Goal: Task Accomplishment & Management: Manage account settings

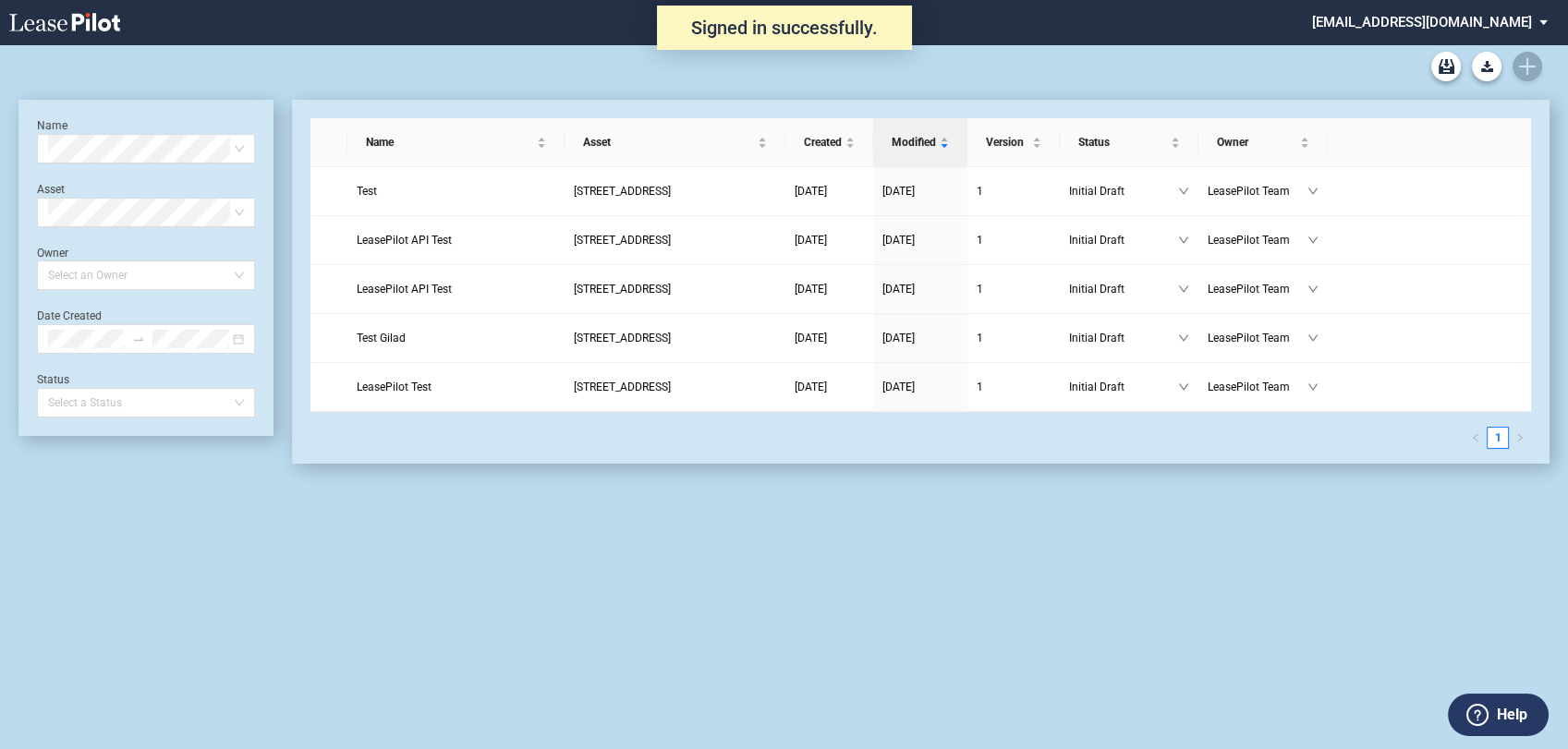
click at [1454, 27] on md-select "admin@leasepilot.co Super Admin Area Admin Area Settings Sign Out" at bounding box center [1436, 20] width 253 height 42
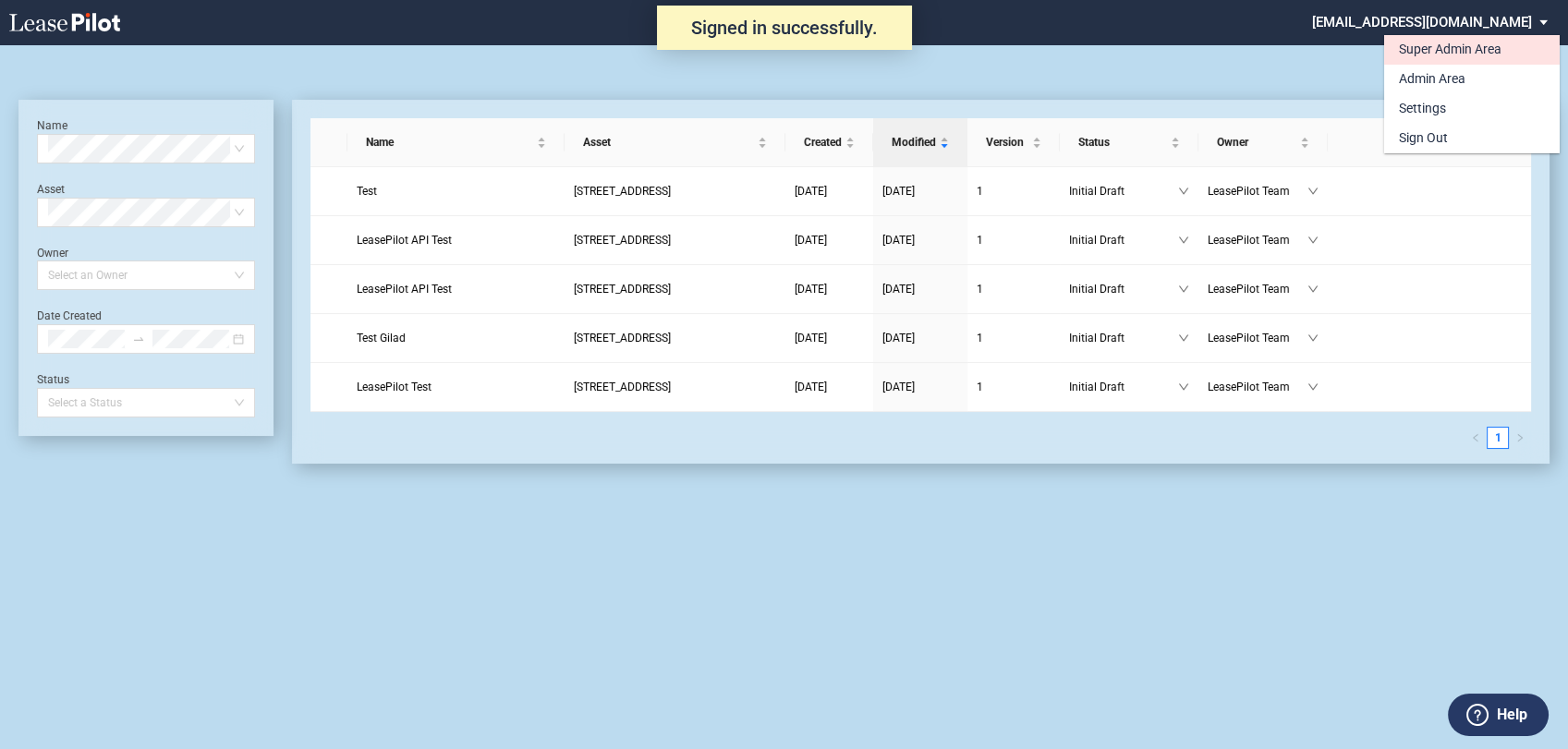
click at [1422, 50] on div "Super Admin Area" at bounding box center [1450, 50] width 102 height 19
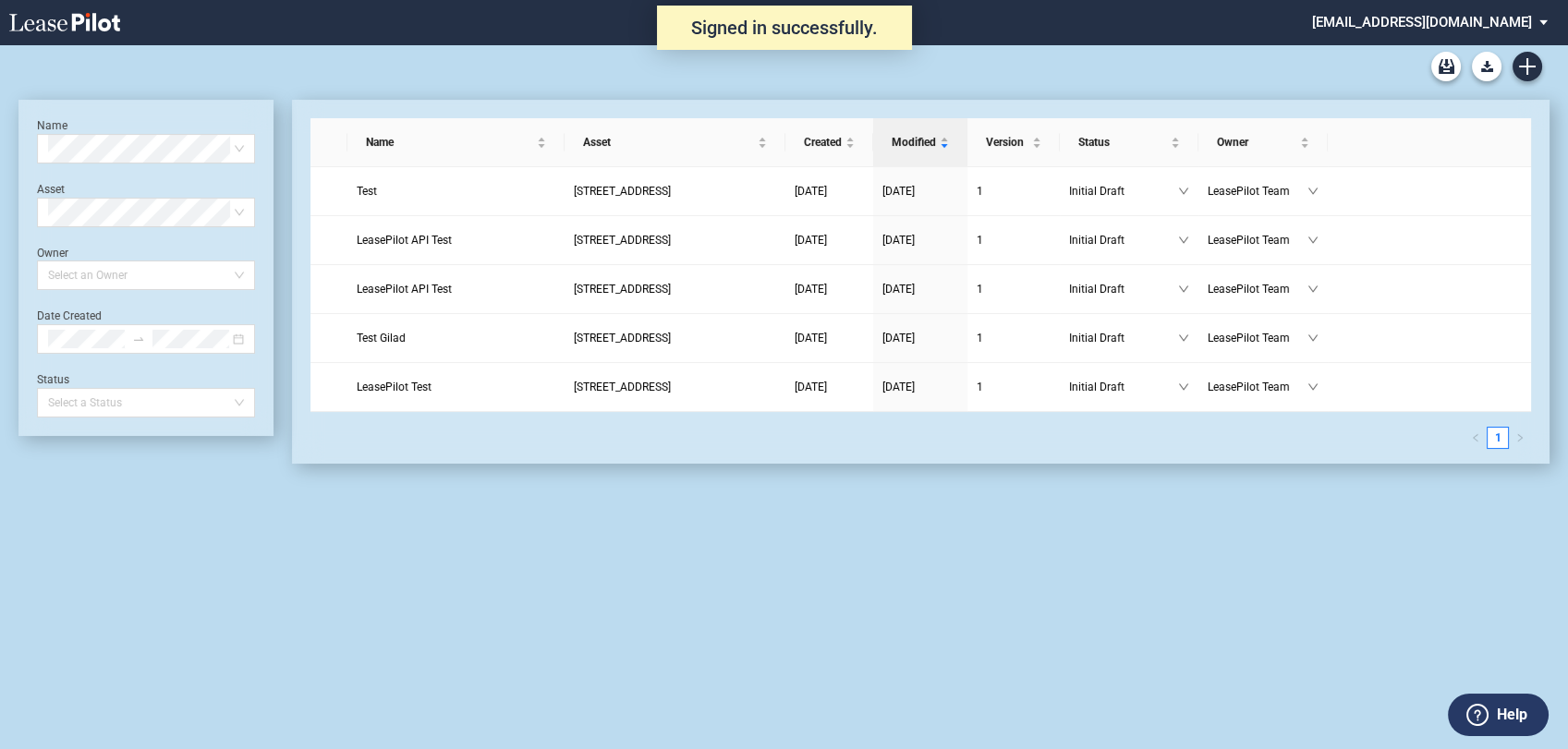
scroll to position [45, 0]
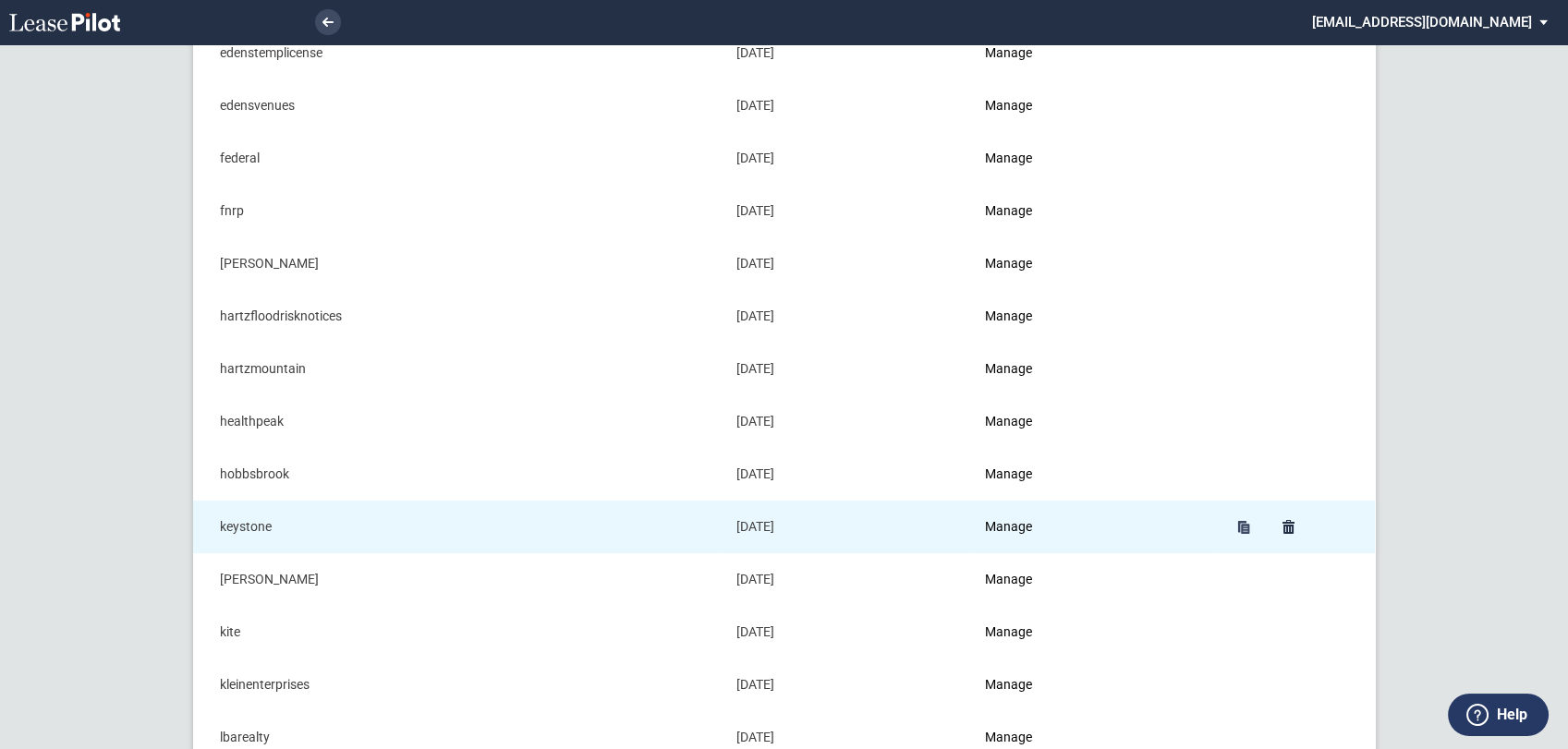
scroll to position [924, 0]
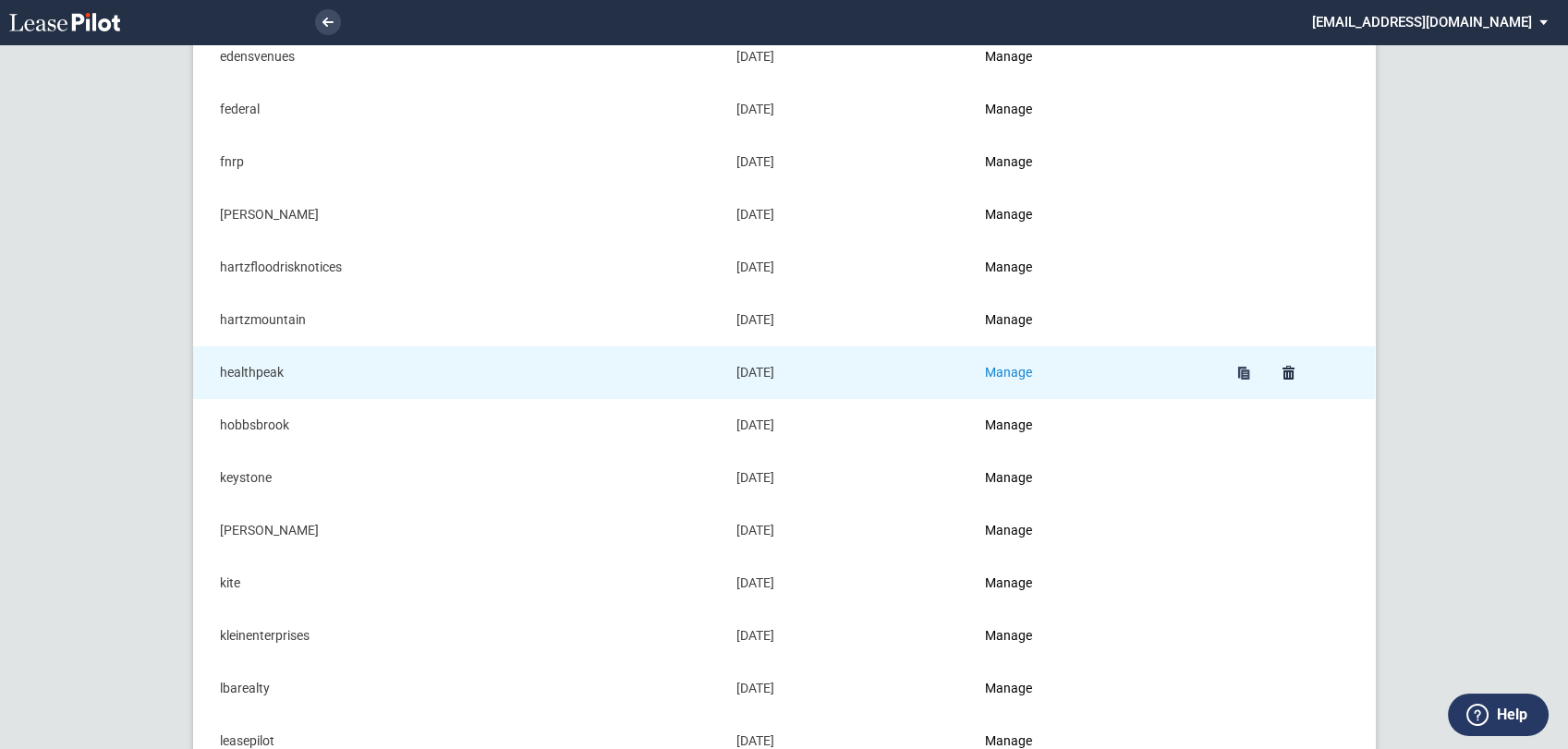
click at [1021, 374] on link "Manage" at bounding box center [1008, 373] width 47 height 15
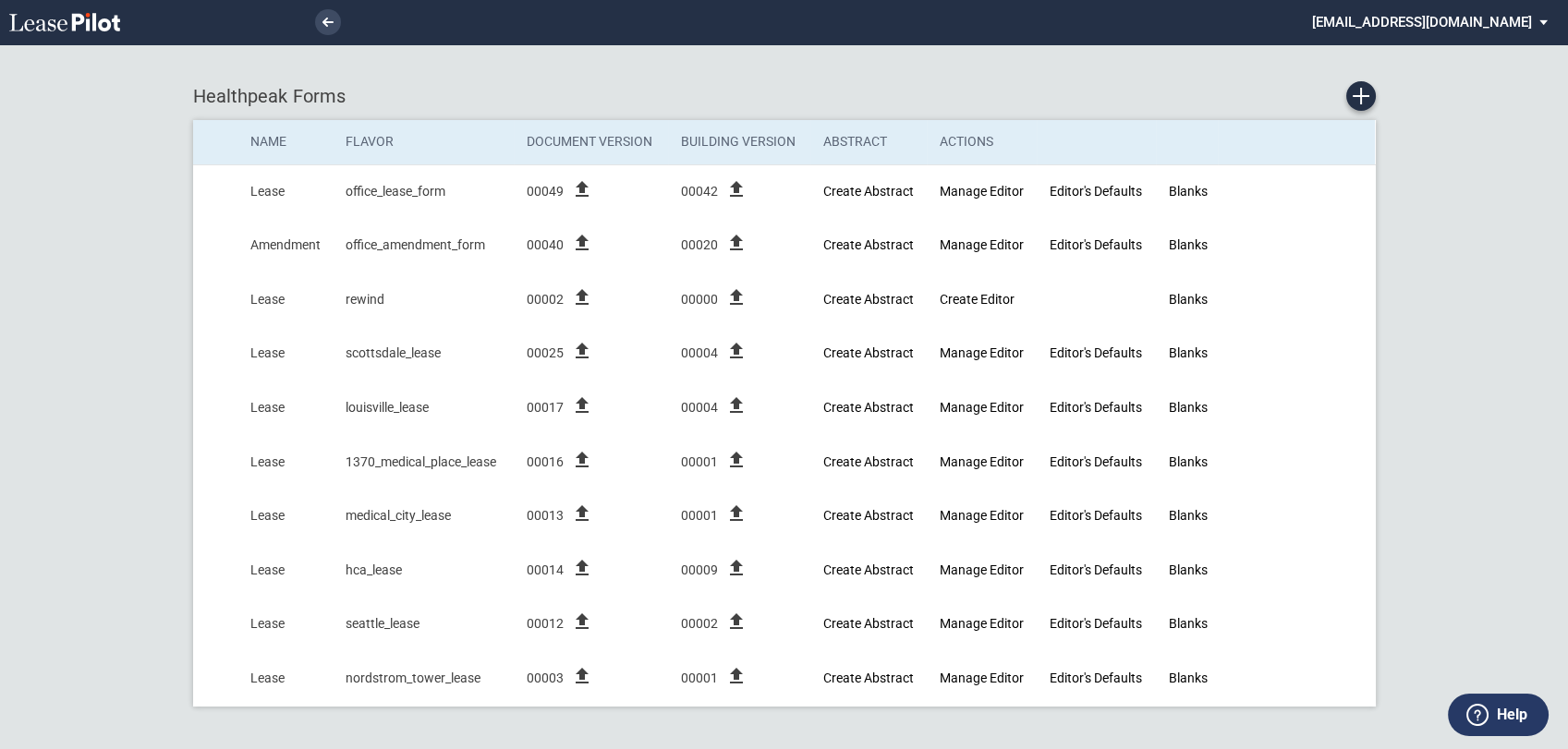
click at [1474, 33] on md-select "admin@leasepilot.co Super Admin Area Admin Area Settings Sign Out" at bounding box center [1436, 20] width 253 height 42
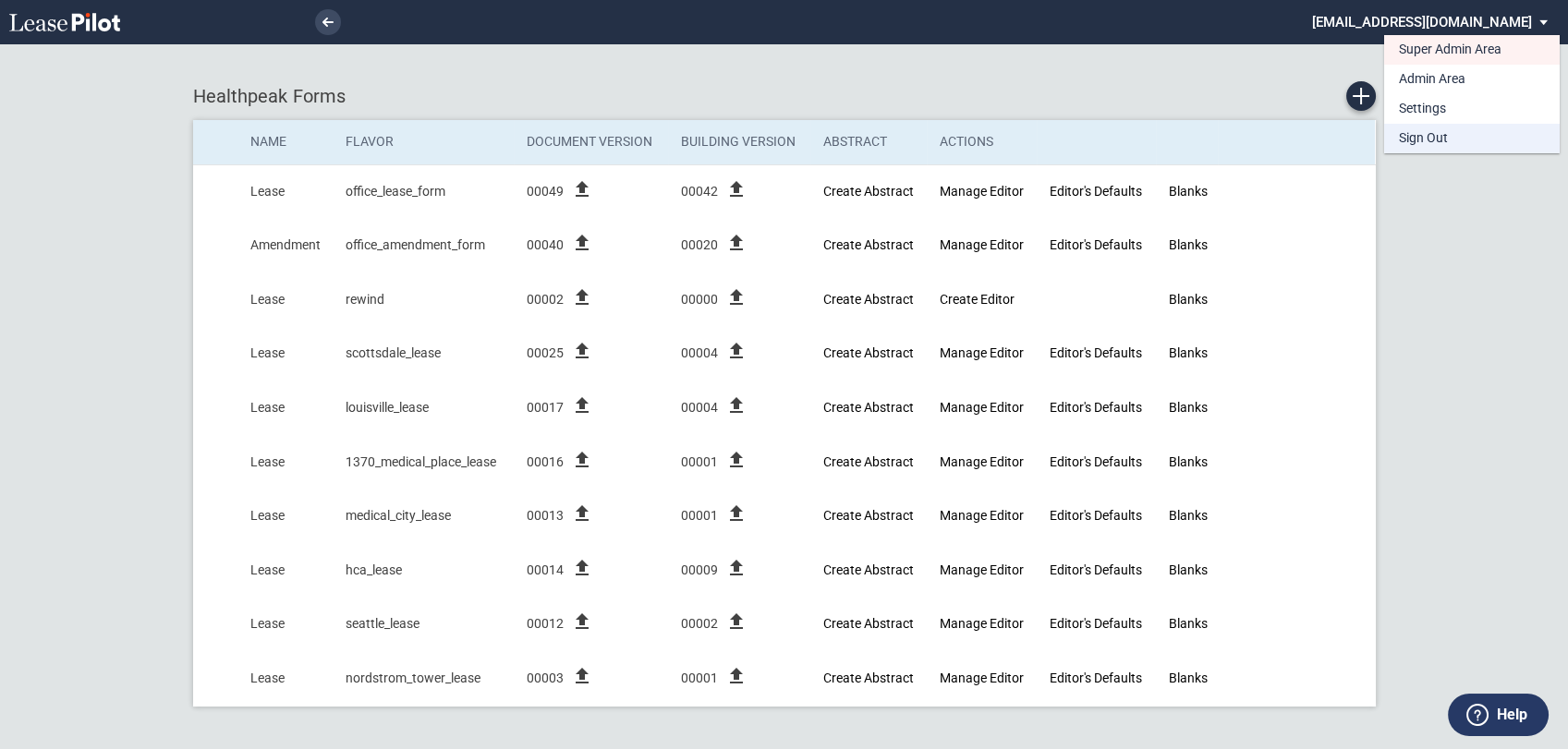
click at [1434, 136] on div "Sign Out" at bounding box center [1423, 138] width 49 height 19
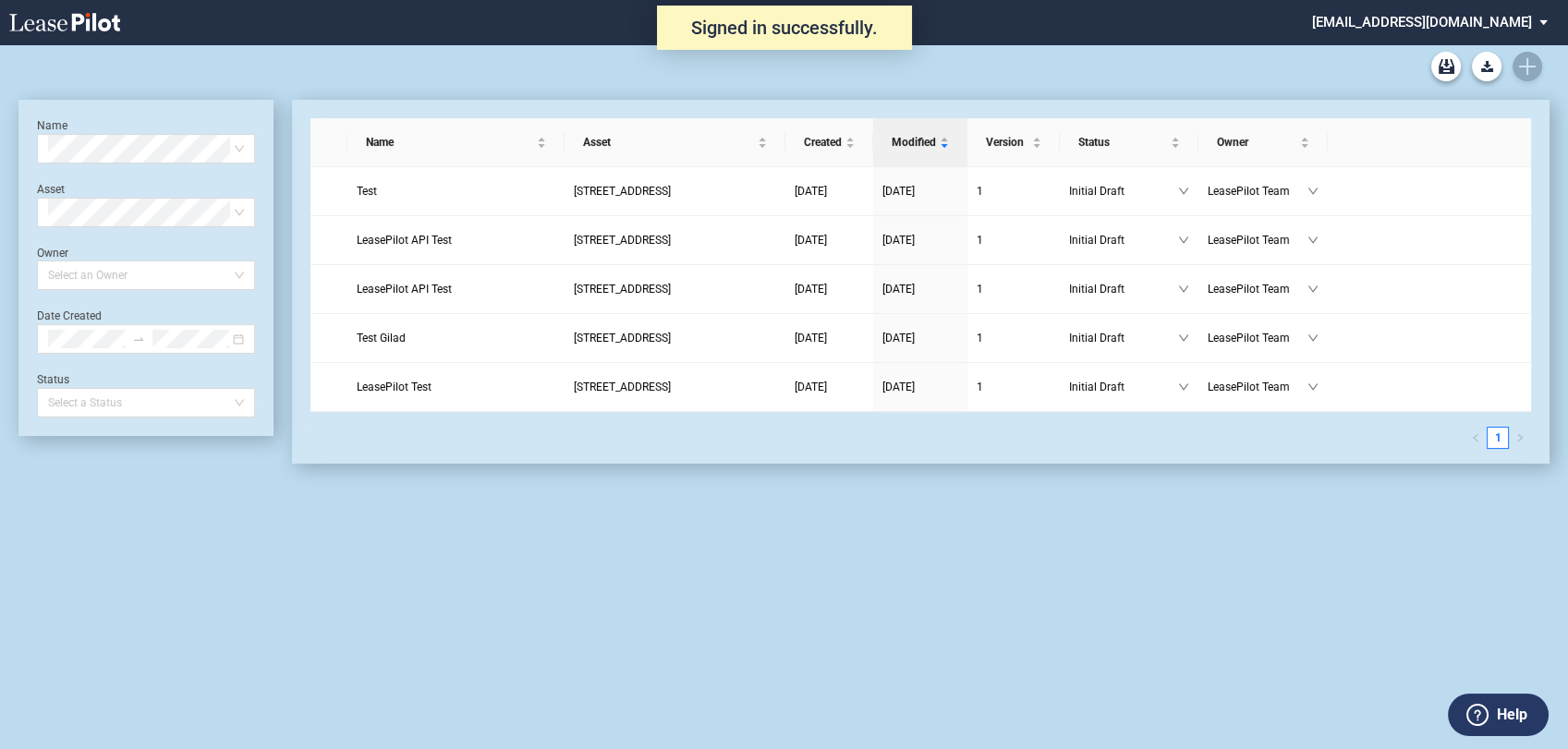
click at [1515, 20] on md-select "admin@leasepilot.co Super Admin Area Admin Area Settings Sign Out" at bounding box center [1436, 20] width 253 height 42
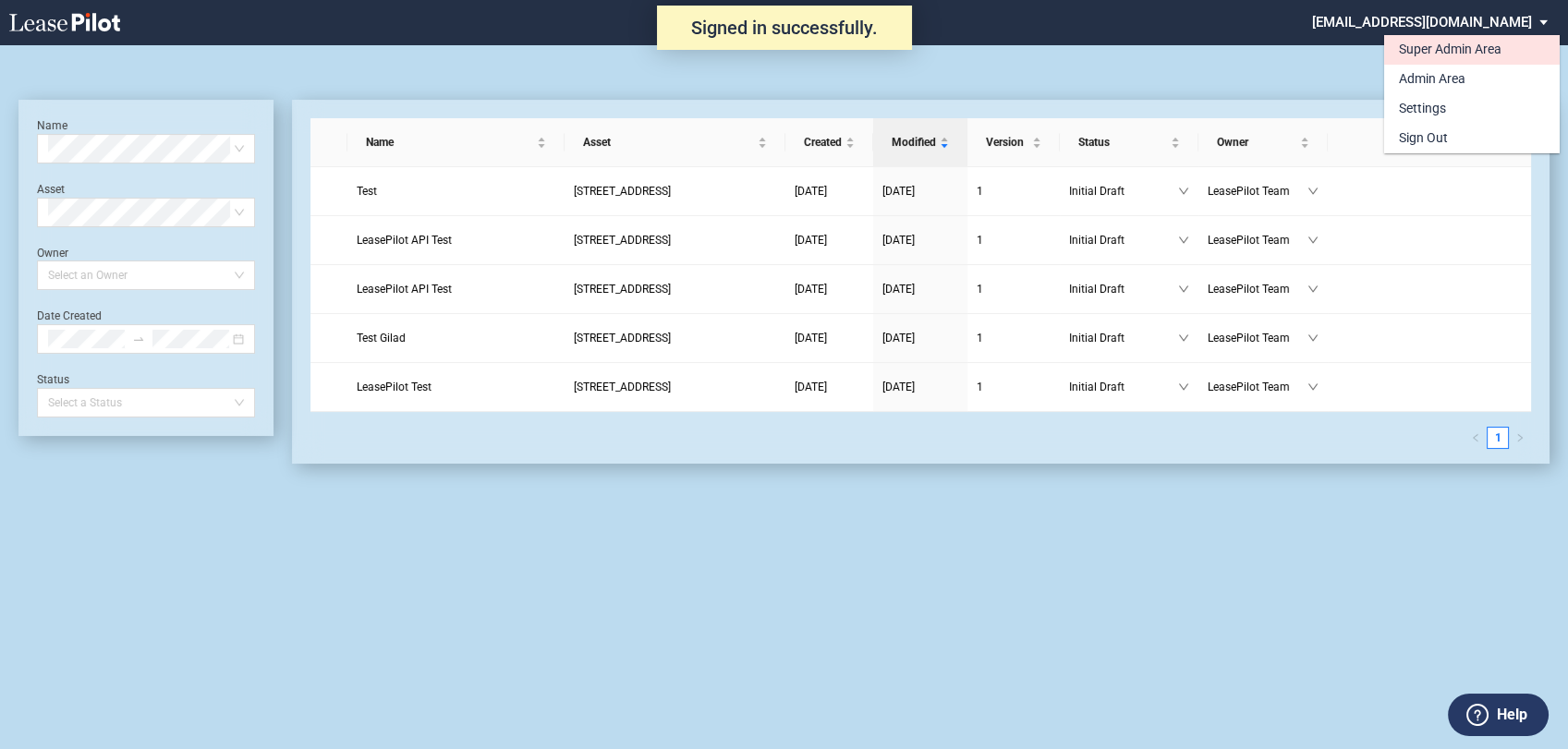
click at [1469, 47] on div "Super Admin Area" at bounding box center [1450, 50] width 102 height 19
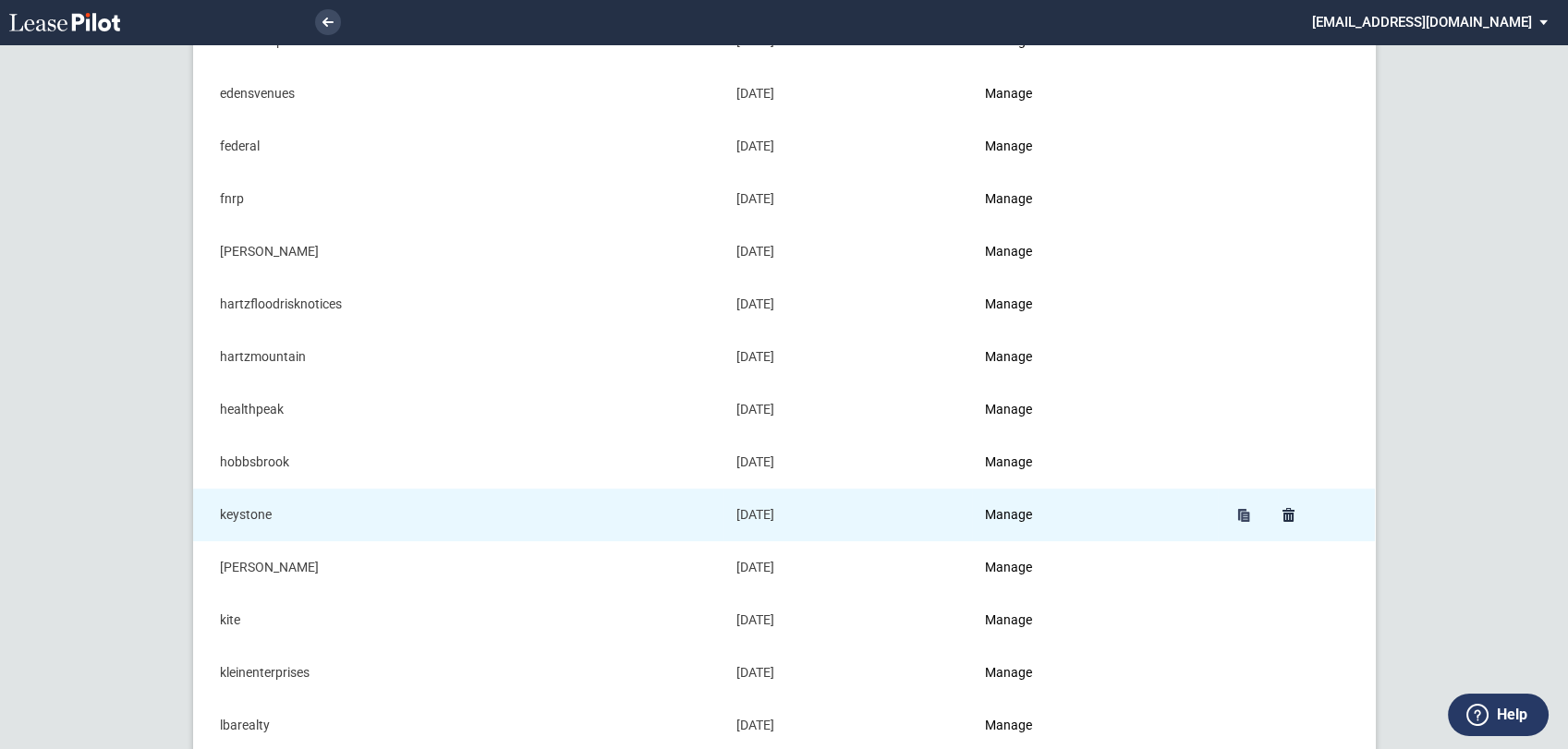
scroll to position [924, 0]
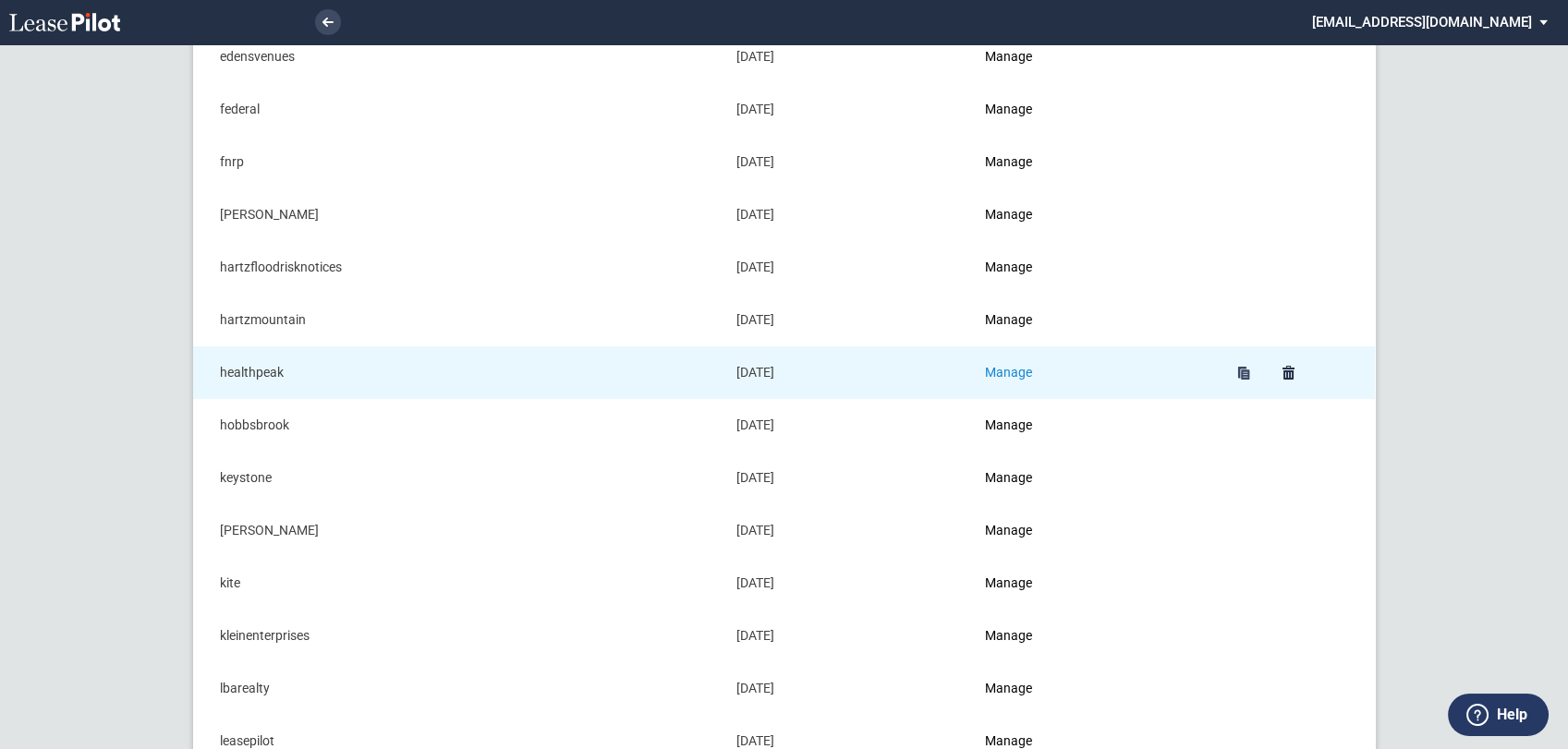
click at [1018, 367] on link "Manage" at bounding box center [1008, 373] width 47 height 15
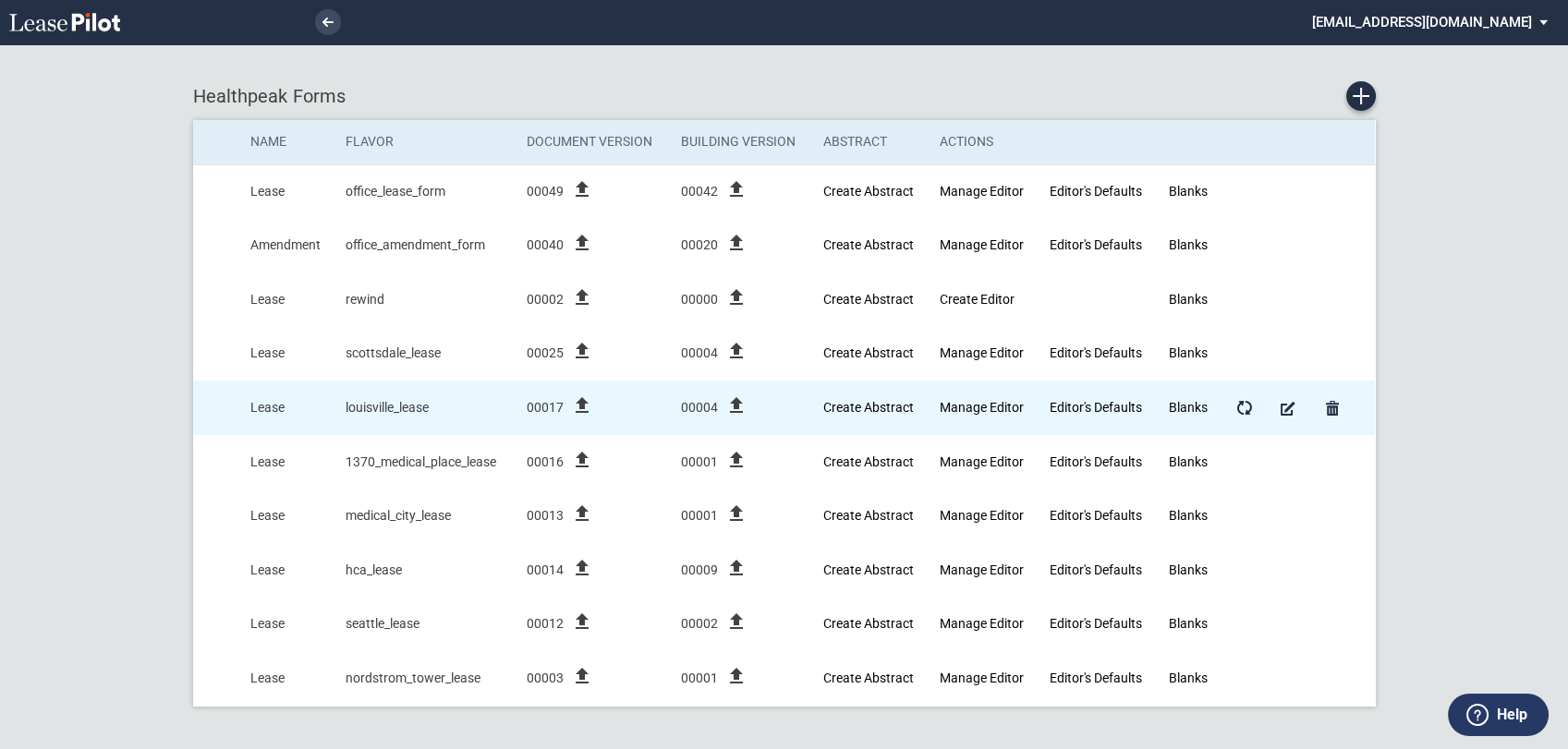
click at [584, 403] on icon "file_upload" at bounding box center [582, 405] width 22 height 22
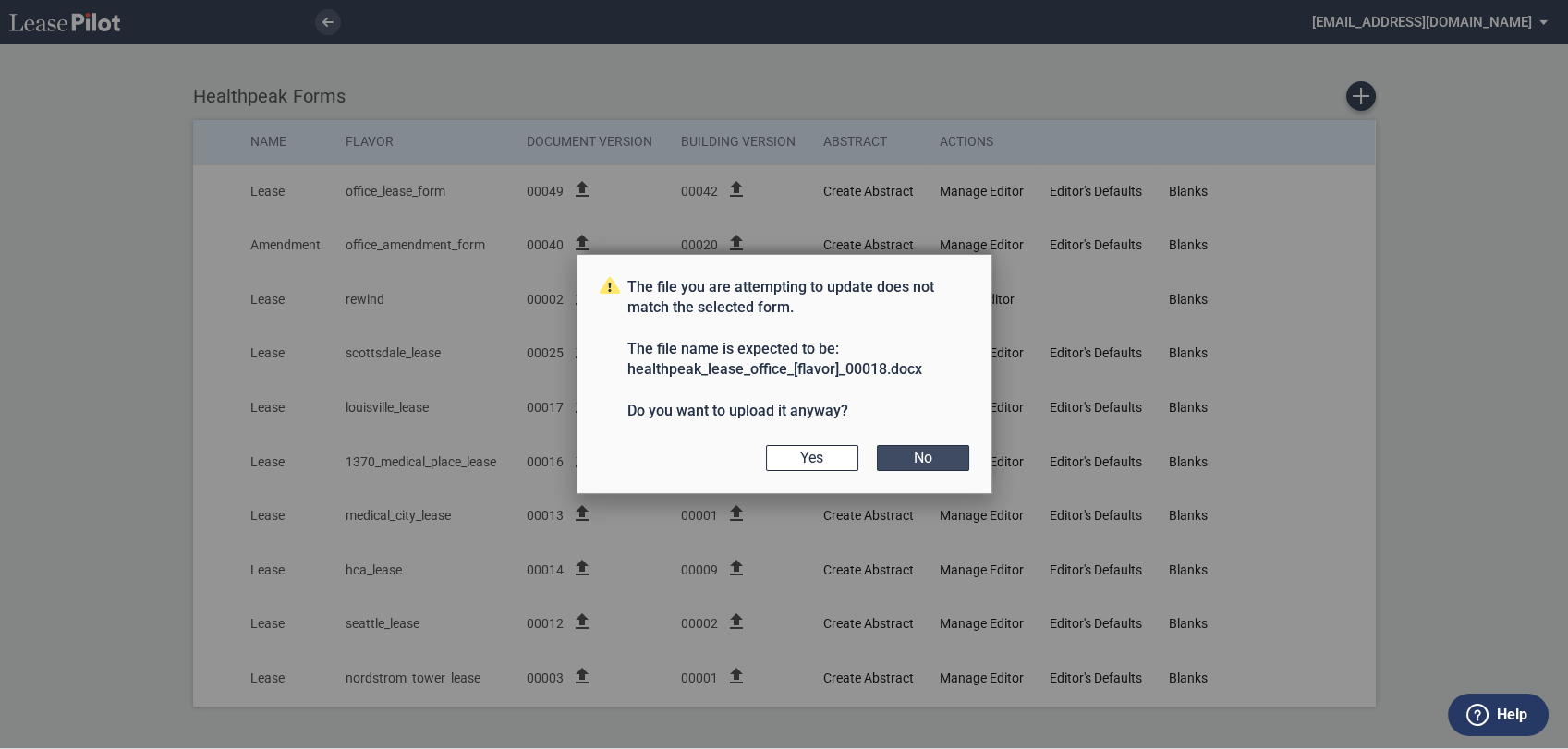
click at [931, 446] on button "No" at bounding box center [922, 458] width 92 height 26
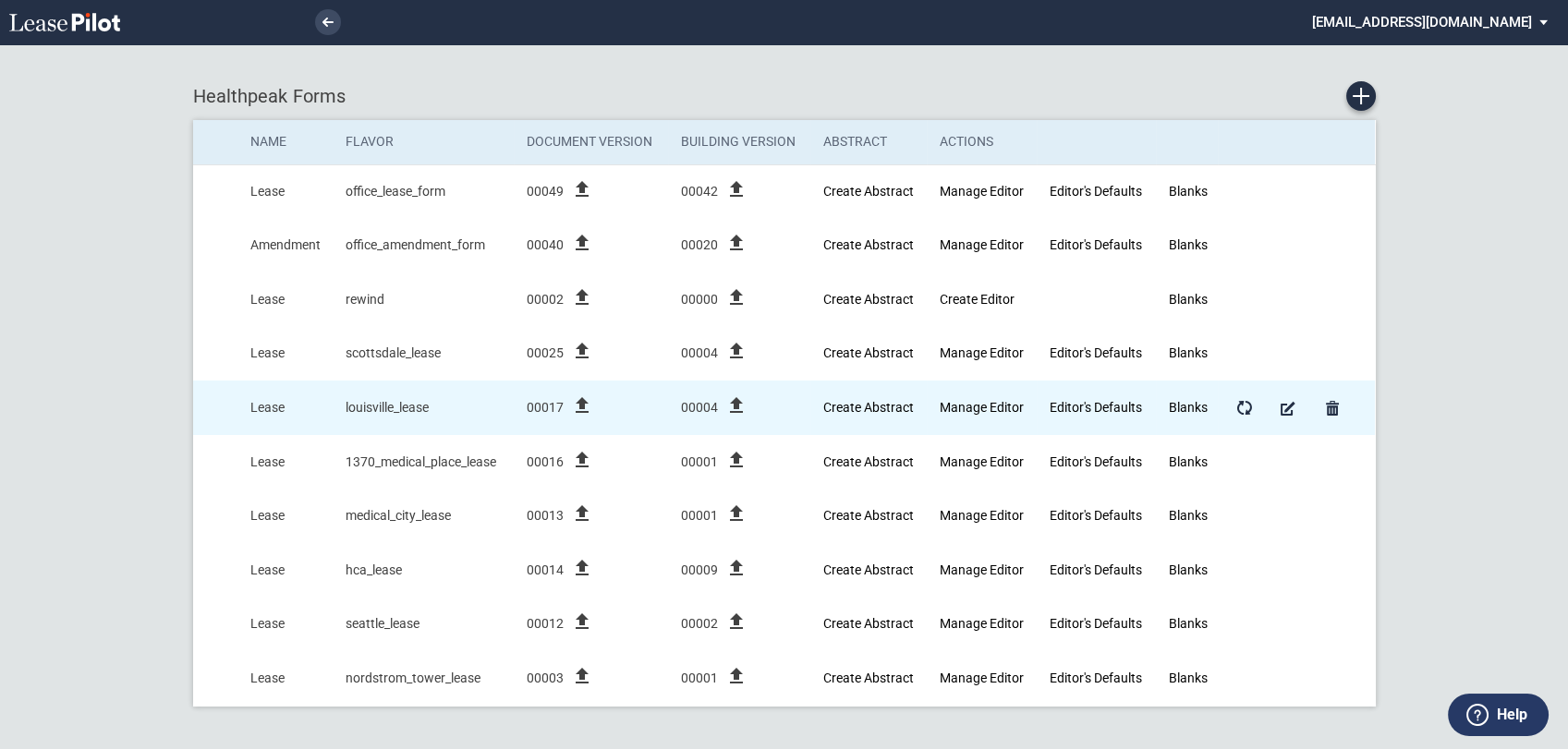
click at [590, 404] on icon "file_upload" at bounding box center [582, 405] width 22 height 22
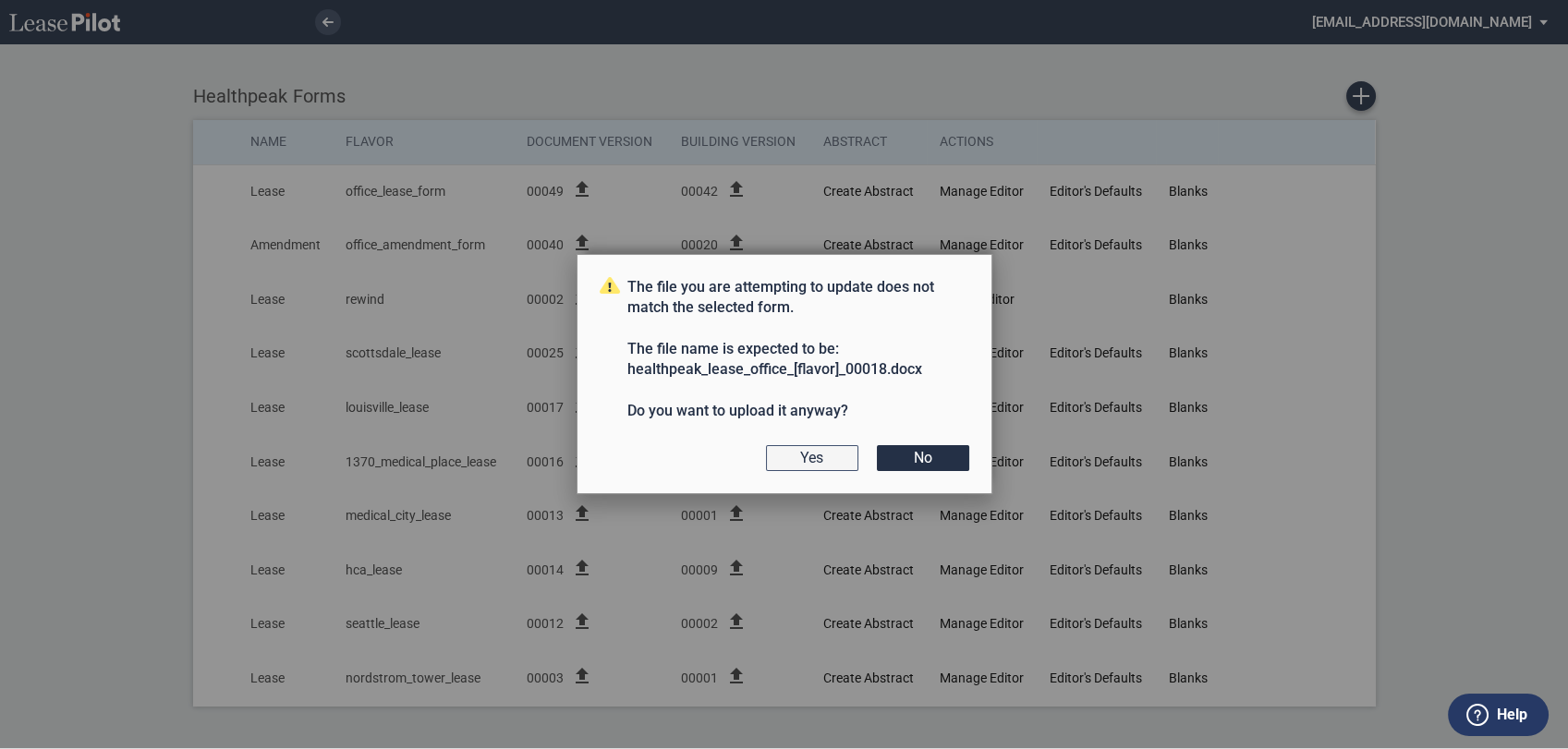
click at [787, 468] on button "Yes" at bounding box center [811, 458] width 92 height 26
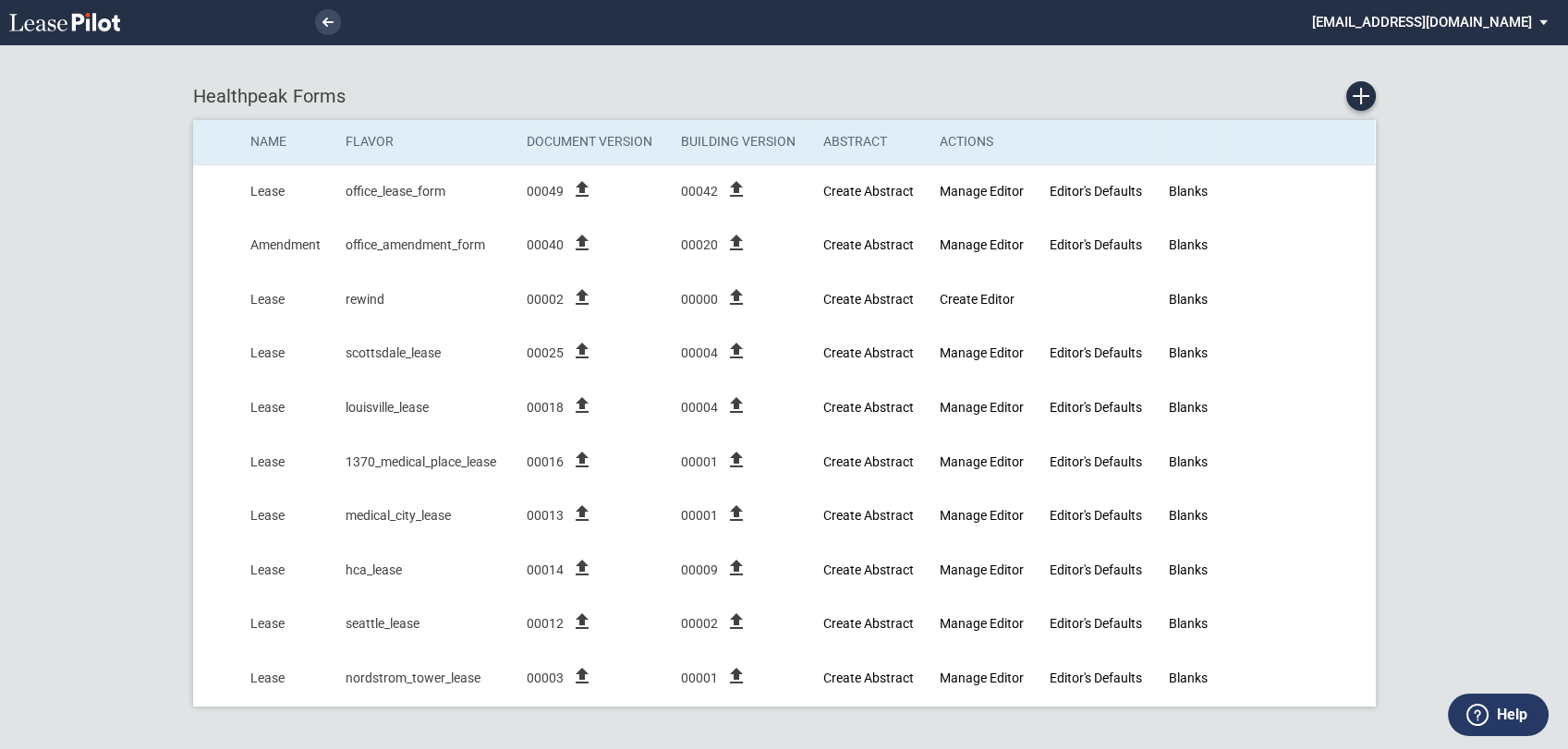
click at [1435, 18] on md-select "[EMAIL_ADDRESS][DOMAIN_NAME] Super Admin Area Admin Area Settings Sign Out" at bounding box center [1436, 20] width 253 height 42
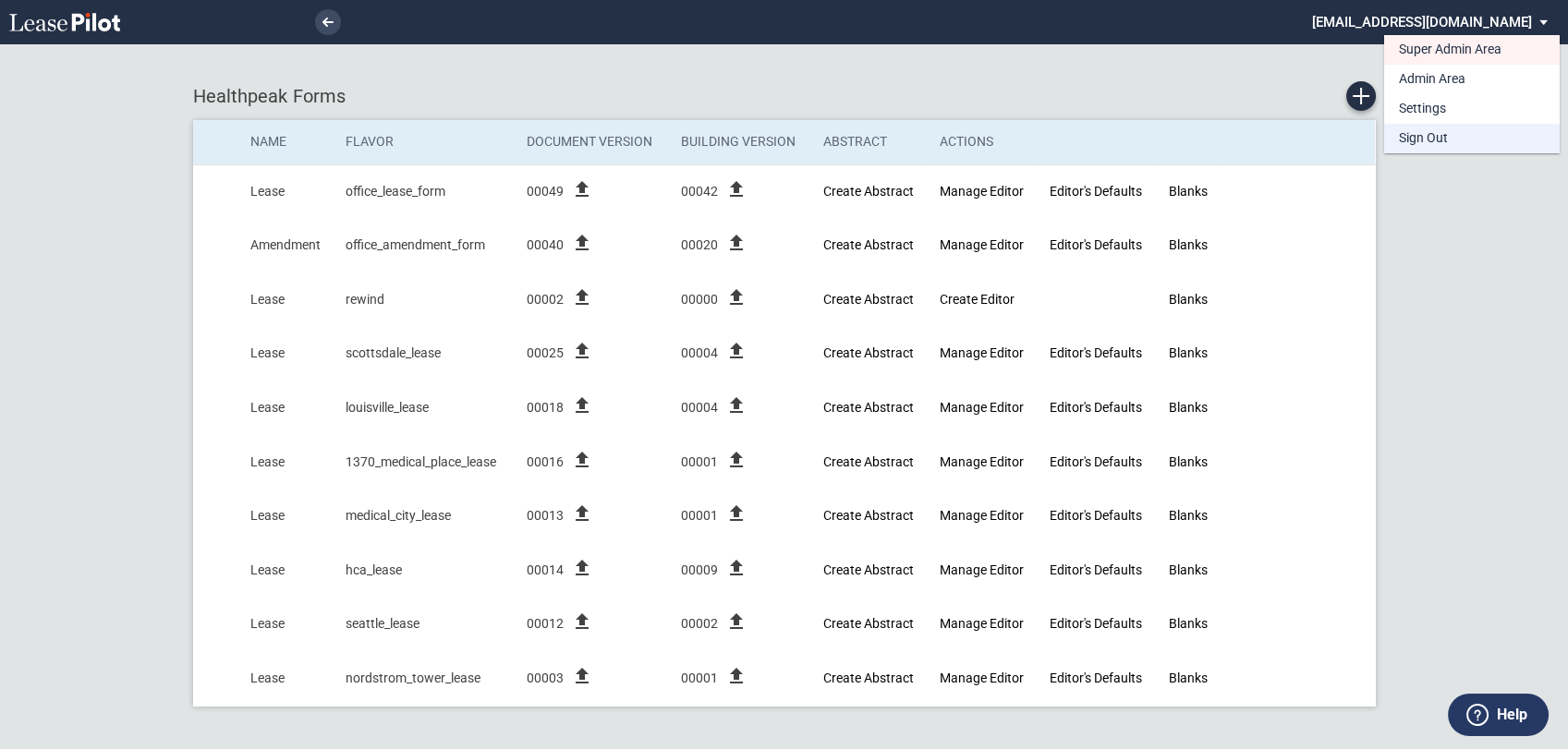
click at [1421, 138] on div "Sign Out" at bounding box center [1423, 138] width 49 height 19
